Goal: Find specific page/section: Find specific page/section

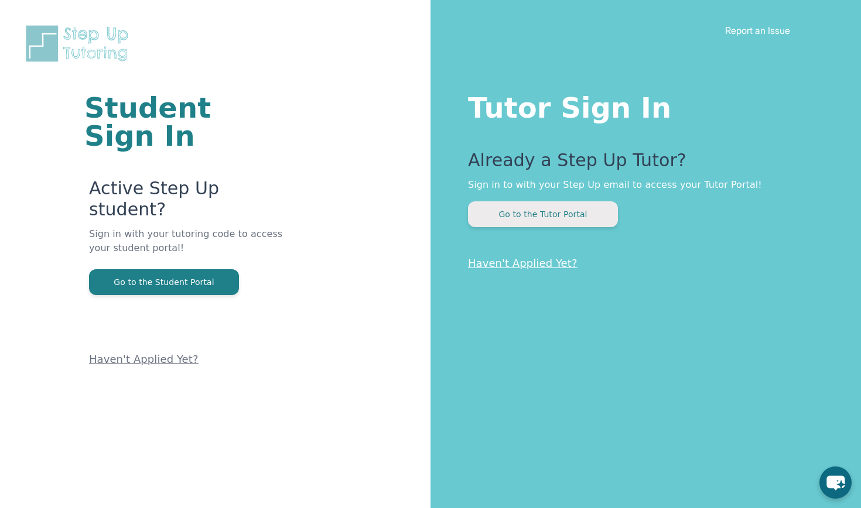
click at [535, 220] on button "Go to the Tutor Portal" at bounding box center [543, 214] width 150 height 26
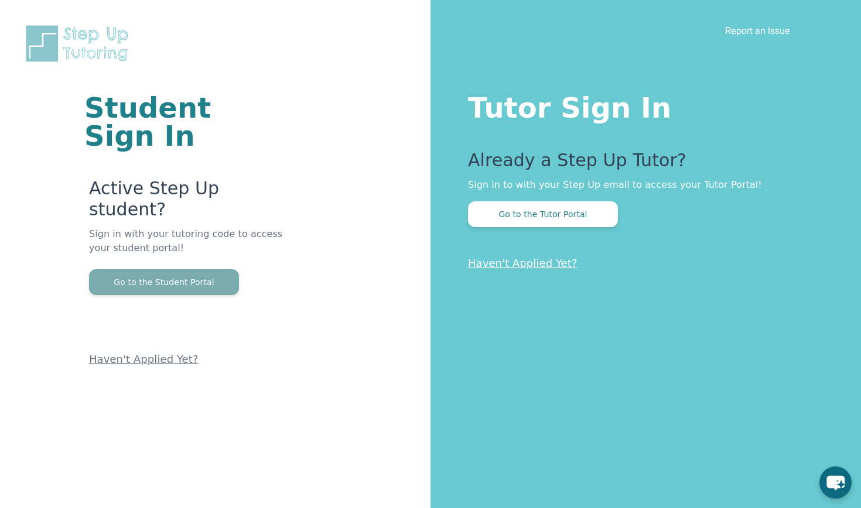
click at [204, 269] on button "Go to the Student Portal" at bounding box center [164, 282] width 150 height 26
